Goal: Find specific page/section: Find specific page/section

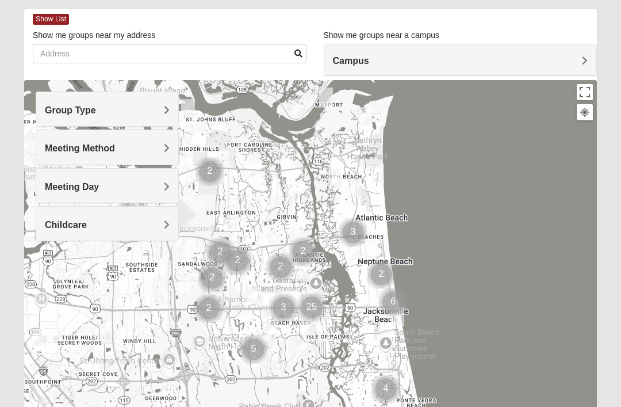
scroll to position [50, 0]
click at [568, 65] on h4 "Campus" at bounding box center [460, 61] width 255 height 11
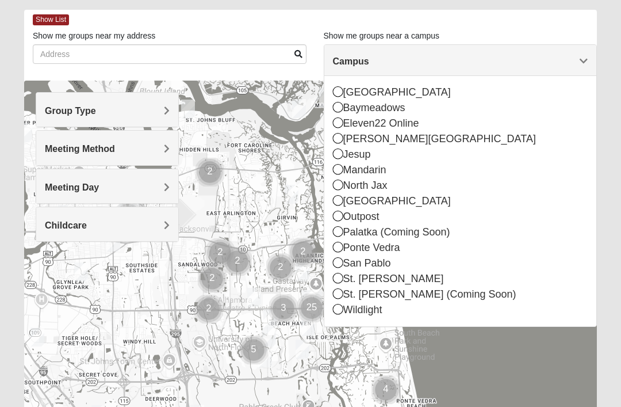
click at [618, 26] on form "Log In Find A Group Error Show List Loading Groups" at bounding box center [310, 273] width 621 height 619
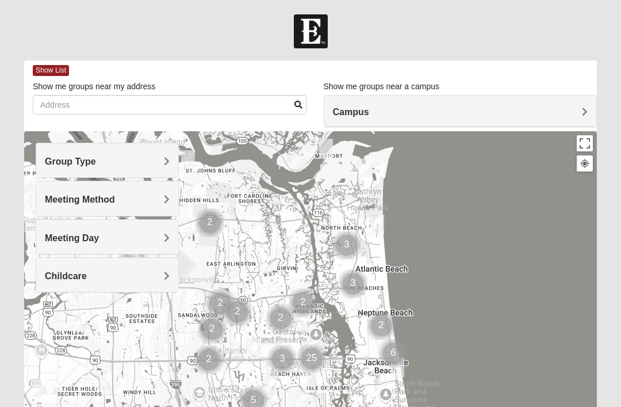
click at [143, 198] on h4 "Meeting Method" at bounding box center [107, 199] width 125 height 11
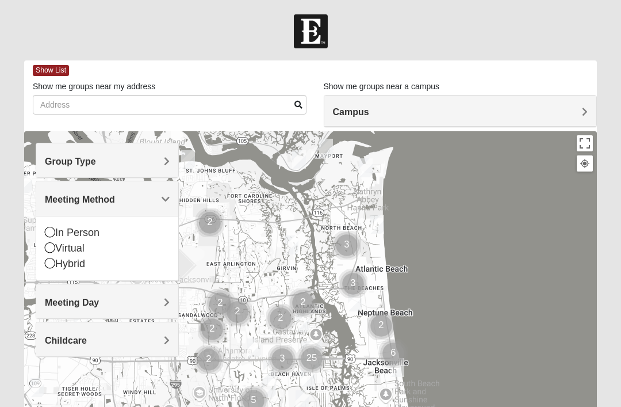
click at [58, 242] on div "Virtual" at bounding box center [107, 248] width 125 height 16
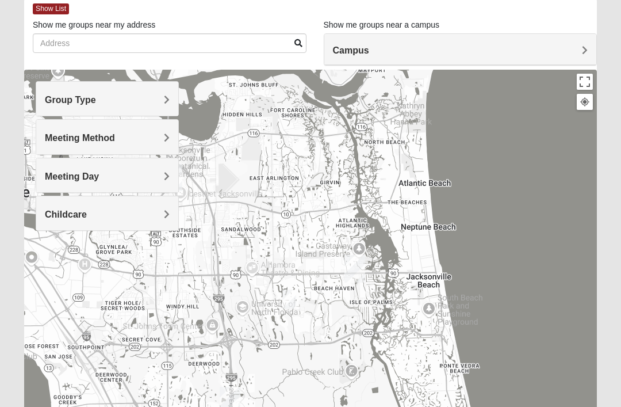
scroll to position [62, 0]
click at [147, 100] on h4 "Group Type" at bounding box center [107, 99] width 125 height 11
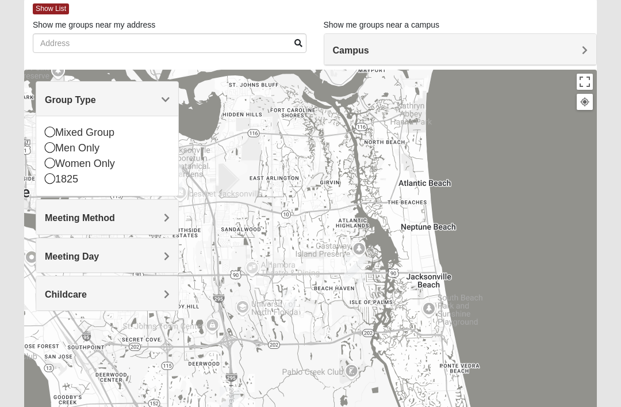
click at [61, 125] on div "Mixed Group" at bounding box center [107, 133] width 125 height 16
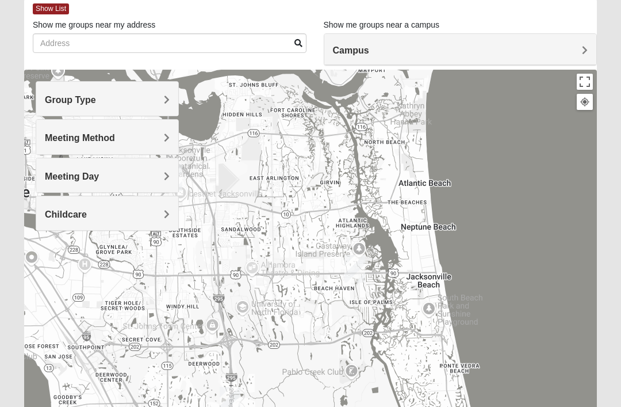
click at [159, 138] on h4 "Meeting Method" at bounding box center [107, 137] width 125 height 11
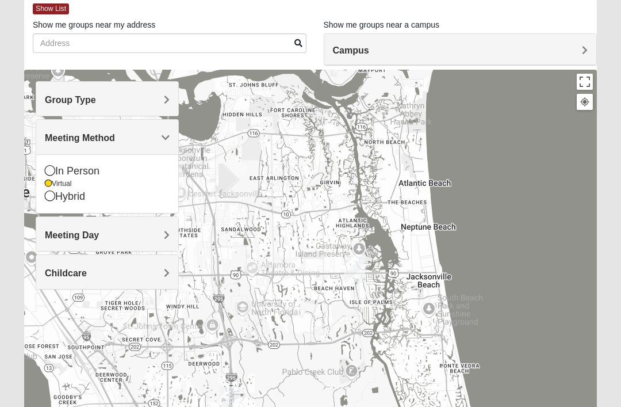
click at [253, 96] on div "Mandarin 4911 Losco Rd Jacksonville, FL 32257-1503" at bounding box center [310, 300] width 573 height 460
click at [213, 171] on div "Mandarin 4911 Losco Rd Jacksonville, FL 32257-1503" at bounding box center [310, 300] width 573 height 460
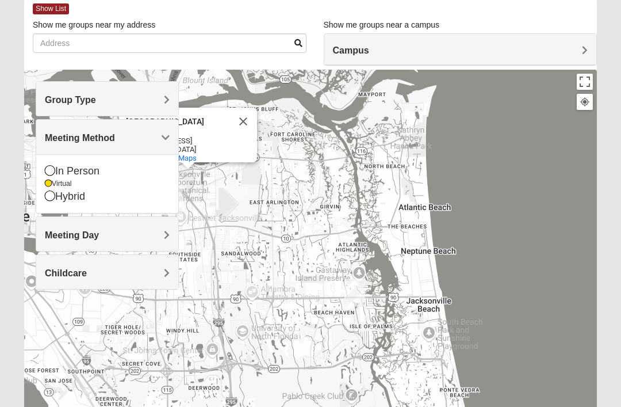
click at [507, 154] on div "Jacksonville Arboretum & Botanical Gardens Jacksonville Arboretum & Botanical G…" at bounding box center [310, 300] width 573 height 460
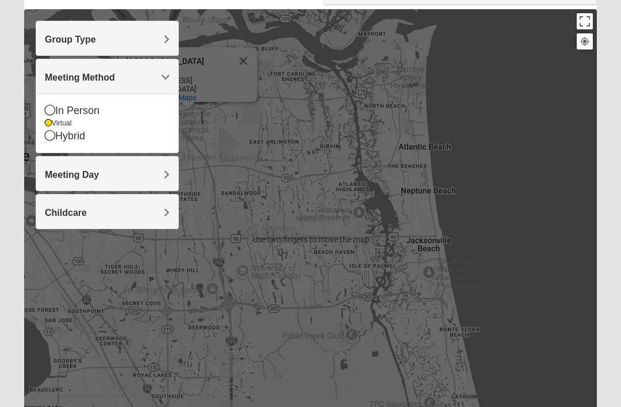
scroll to position [118, 0]
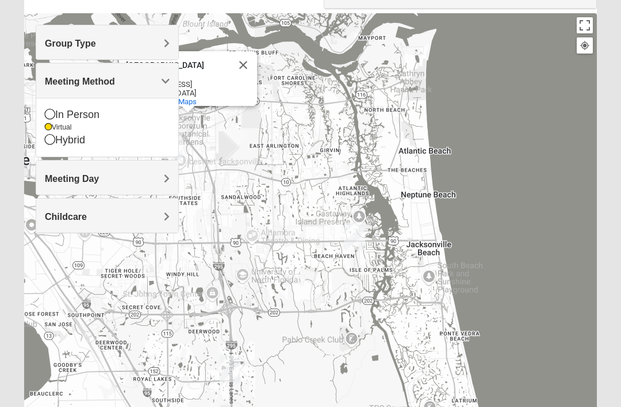
click at [145, 178] on h4 "Meeting Day" at bounding box center [107, 178] width 125 height 11
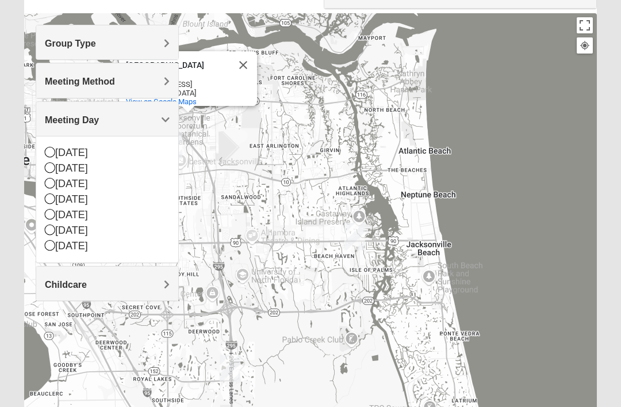
click at [552, 213] on div "Jacksonville Arboretum & Botanical Gardens Jacksonville Arboretum & Botanical G…" at bounding box center [310, 243] width 573 height 460
